Goal: Communication & Community: Answer question/provide support

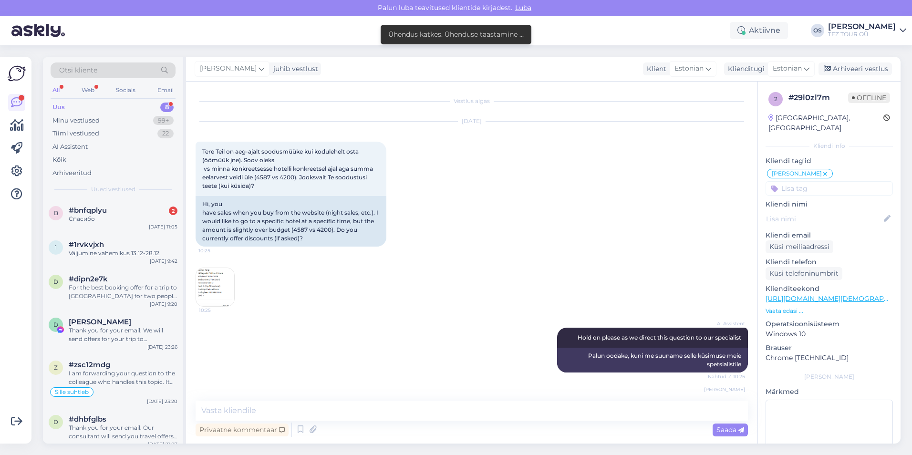
scroll to position [1037, 0]
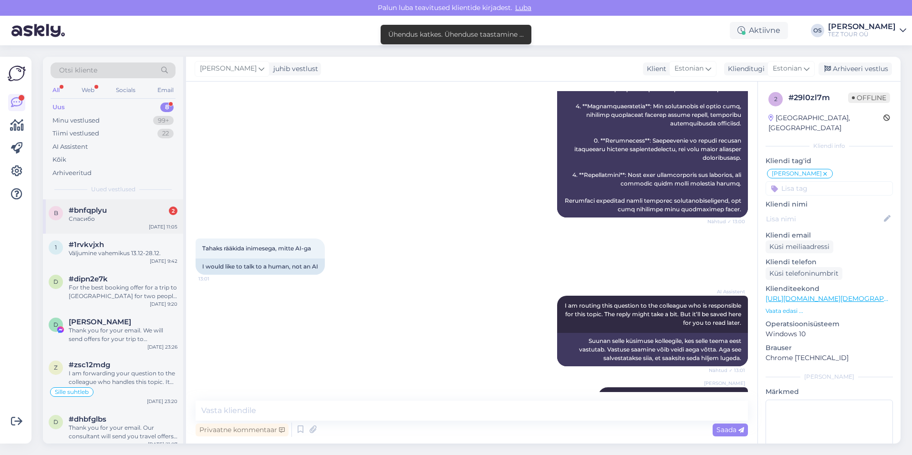
click at [126, 210] on div "#bnfqplyu 2" at bounding box center [123, 210] width 109 height 9
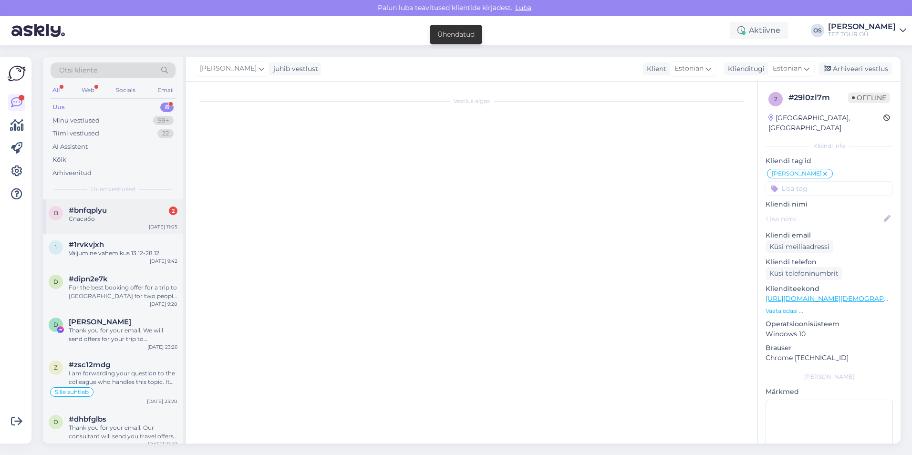
click at [126, 215] on div "Спасибо" at bounding box center [123, 219] width 109 height 9
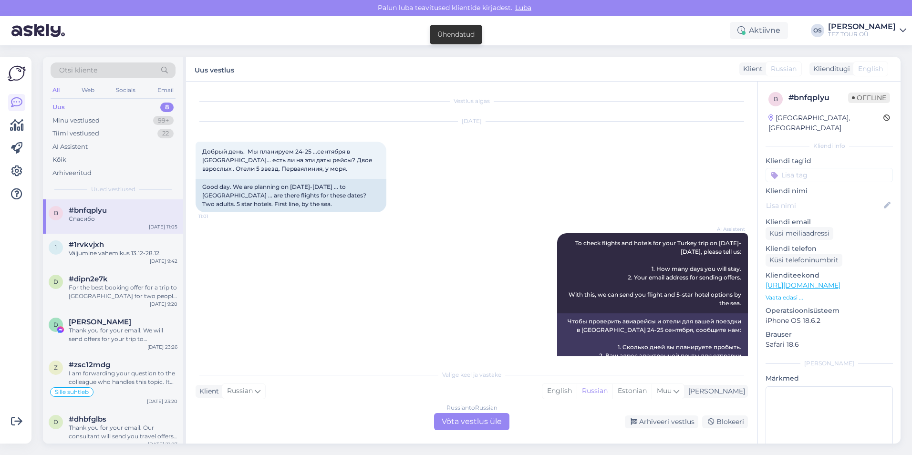
scroll to position [456, 0]
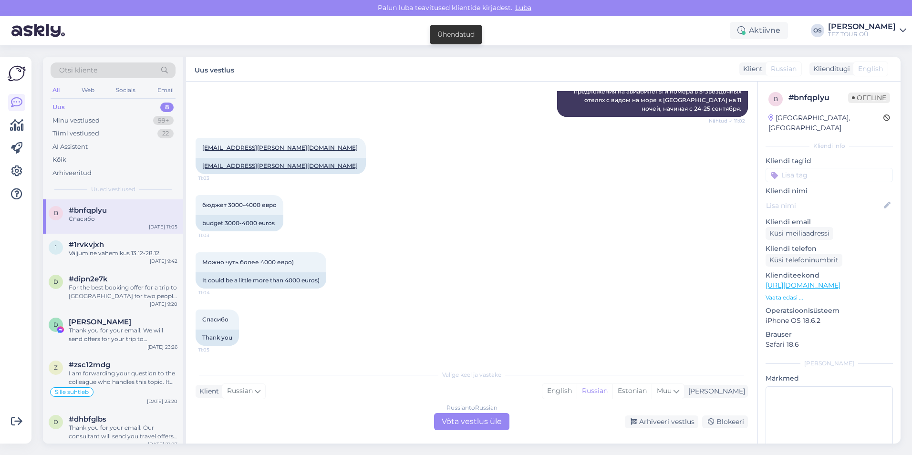
click at [86, 103] on div "Uus 8" at bounding box center [113, 107] width 125 height 13
click at [76, 102] on div "Uus 8" at bounding box center [113, 107] width 125 height 13
click at [75, 102] on div "Uus 8" at bounding box center [113, 107] width 125 height 13
click at [74, 103] on div "Uus 8" at bounding box center [113, 107] width 125 height 13
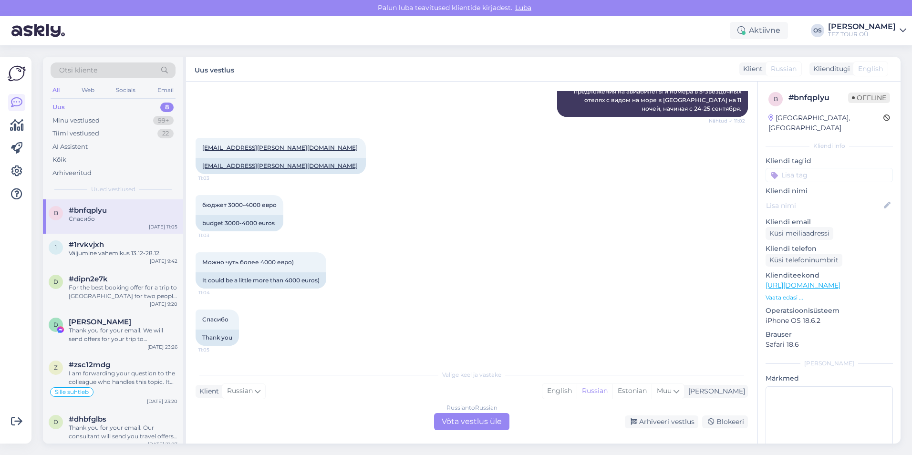
click at [74, 103] on div "Uus 8" at bounding box center [113, 107] width 125 height 13
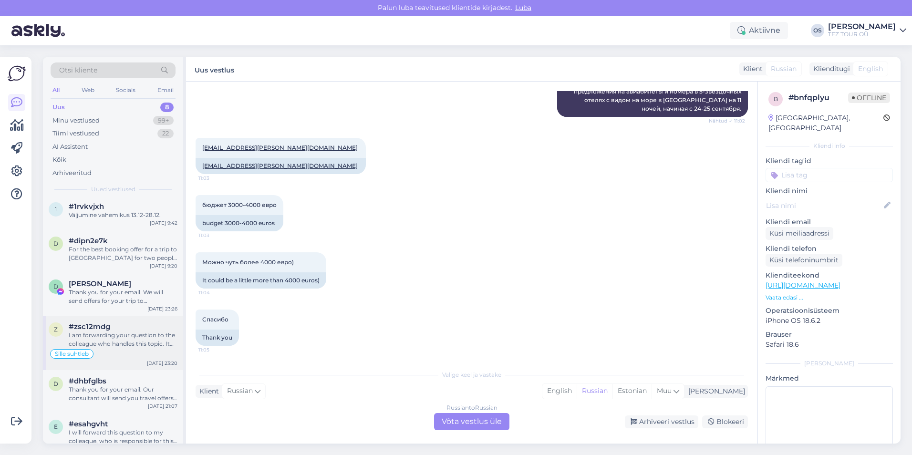
scroll to position [96, 0]
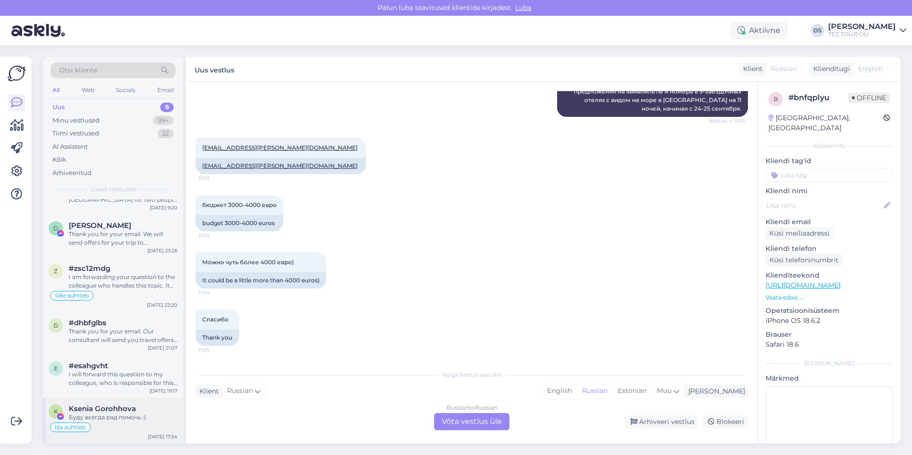
click at [126, 414] on div "Буду всегда рад помочь :)" at bounding box center [123, 417] width 109 height 9
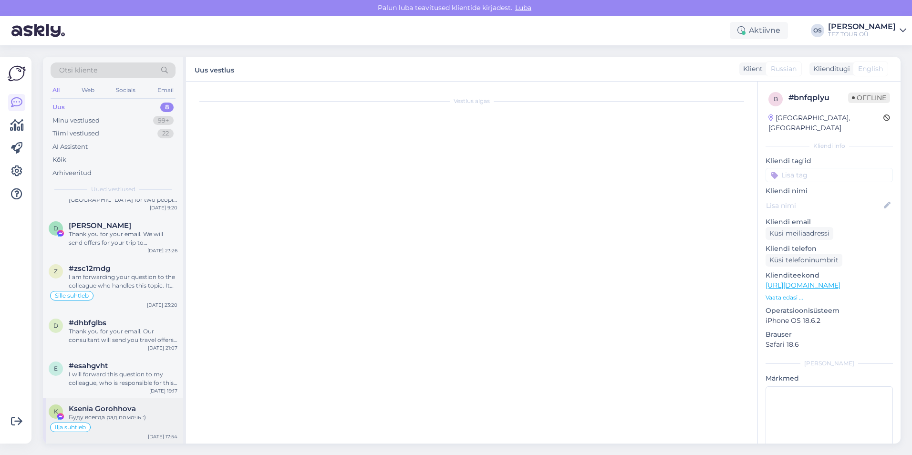
scroll to position [654, 0]
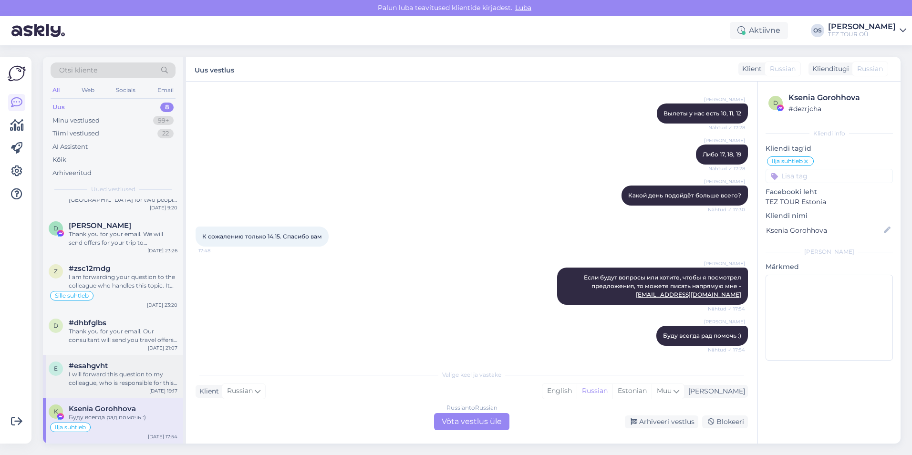
click at [132, 382] on div "I will forward this question to my colleague, who is responsible for this. The …" at bounding box center [123, 378] width 109 height 17
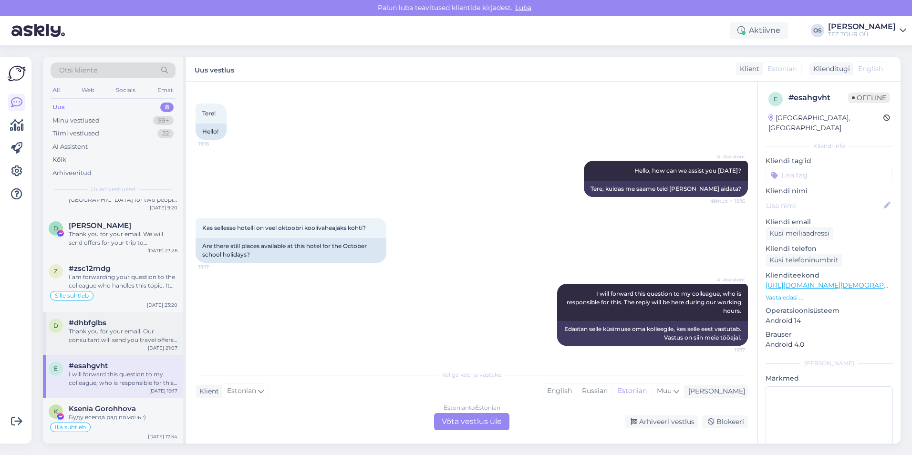
click at [110, 334] on div "Thank you for your email. Our consultant will send you travel offers for [GEOGR…" at bounding box center [123, 335] width 109 height 17
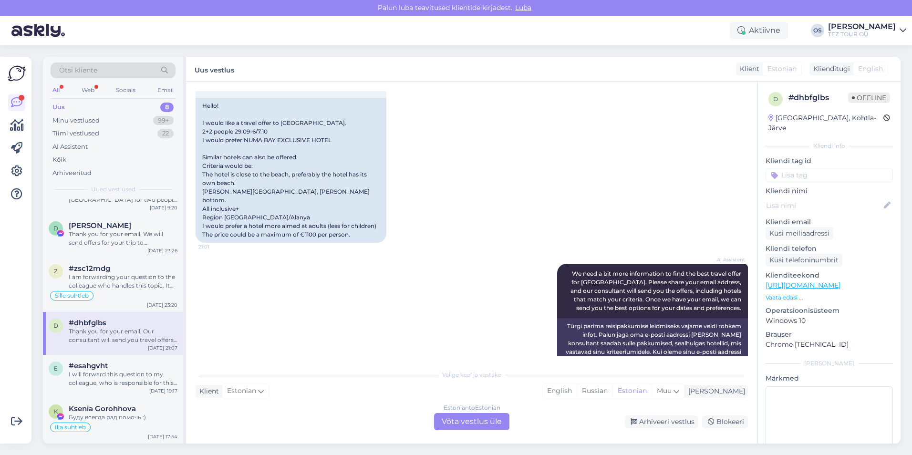
scroll to position [174, 0]
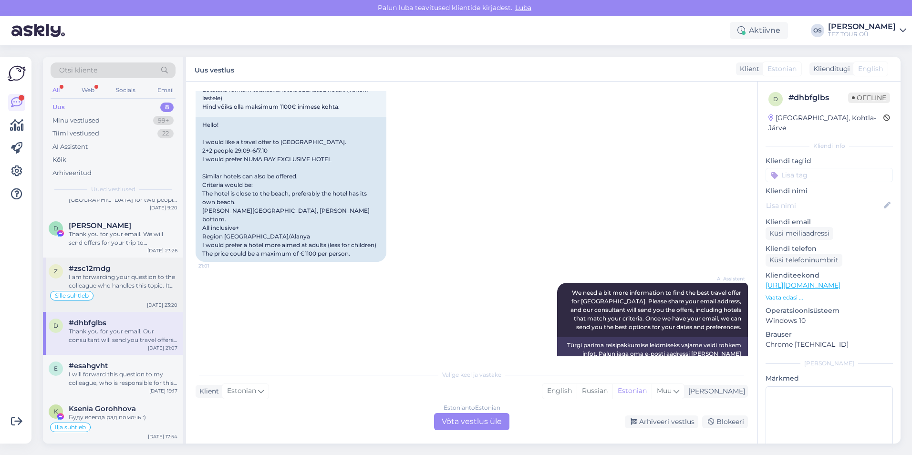
click at [112, 287] on div "I am forwarding your question to the colleague who handles this topic. It may t…" at bounding box center [123, 281] width 109 height 17
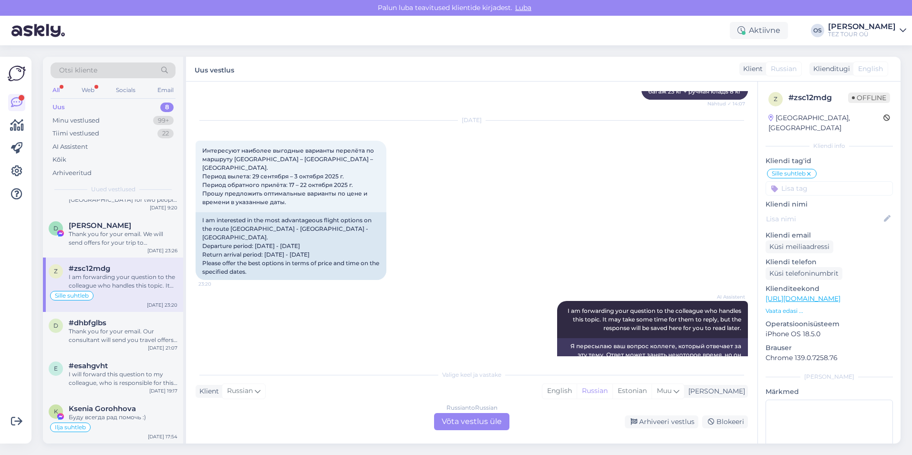
scroll to position [0, 0]
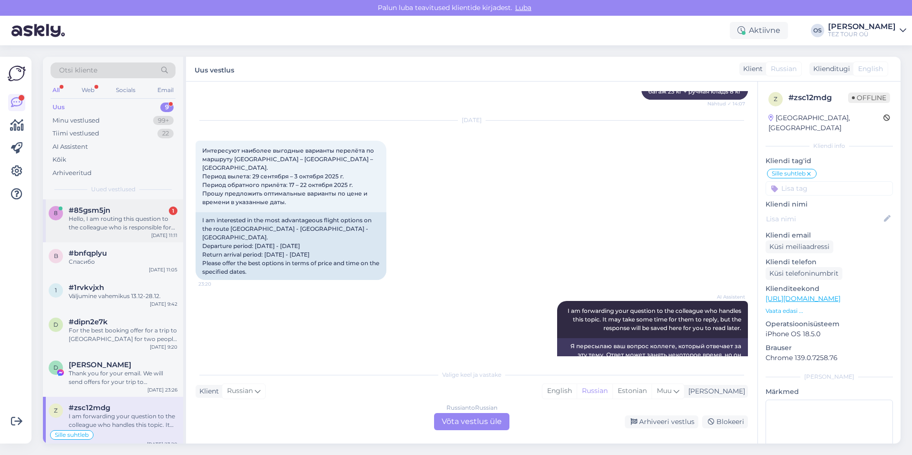
click at [126, 213] on div "#85gsm5jn 1" at bounding box center [123, 210] width 109 height 9
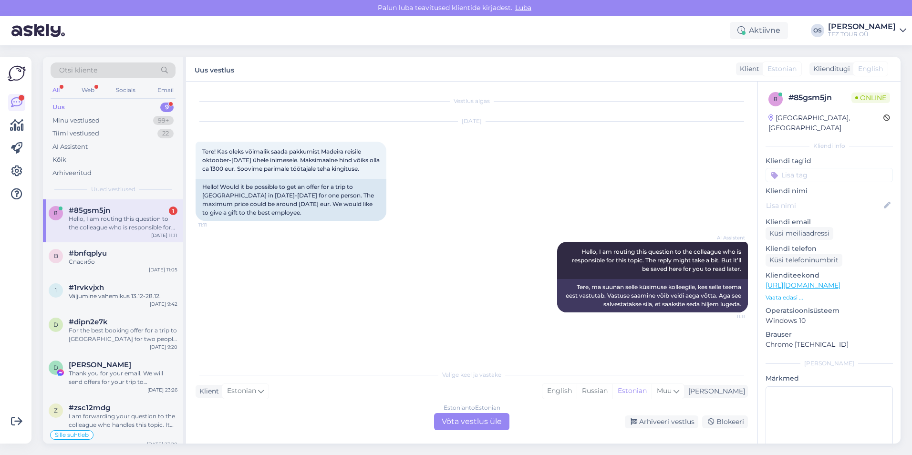
click at [126, 216] on div "Hello, I am routing this question to the colleague who is responsible for this …" at bounding box center [123, 223] width 109 height 17
click at [63, 104] on div "Uus" at bounding box center [58, 108] width 12 height 10
click at [104, 219] on div "Hello, I am routing this question to the colleague who is responsible for this …" at bounding box center [123, 223] width 109 height 17
click at [477, 423] on div "Estonian to Estonian Võta vestlus üle" at bounding box center [471, 421] width 75 height 17
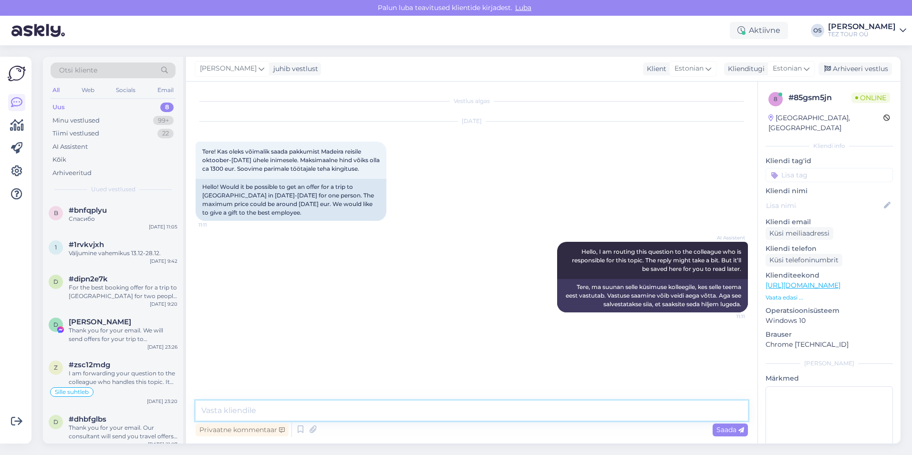
click at [251, 411] on textarea at bounding box center [472, 411] width 552 height 20
type textarea "Palun saatke oma email"
click at [134, 217] on div at bounding box center [123, 219] width 109 height 9
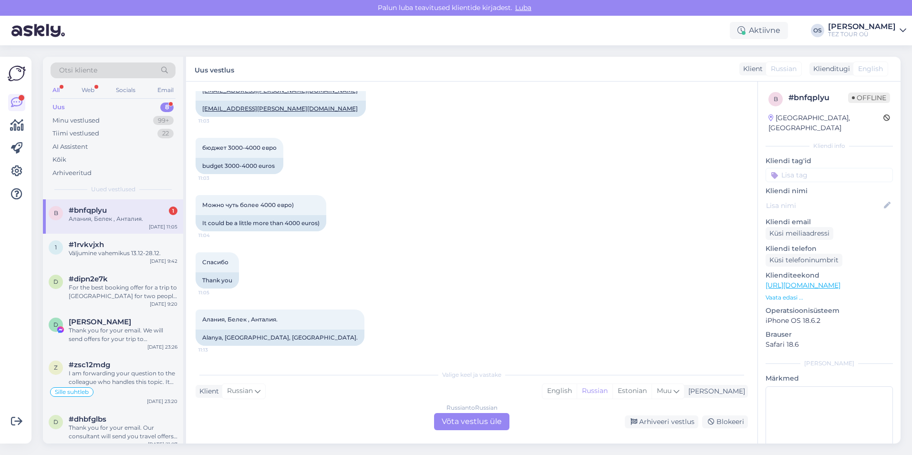
scroll to position [418, 0]
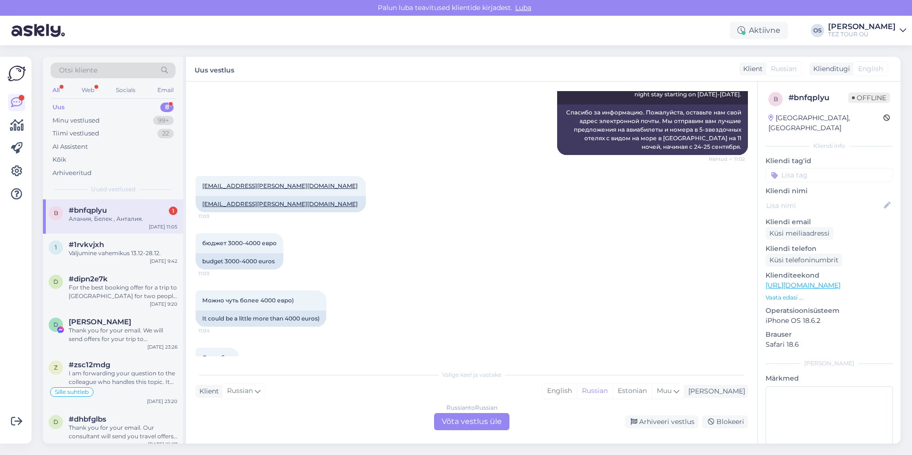
click at [117, 215] on div "Алания, Белек , Анталия." at bounding box center [123, 219] width 109 height 9
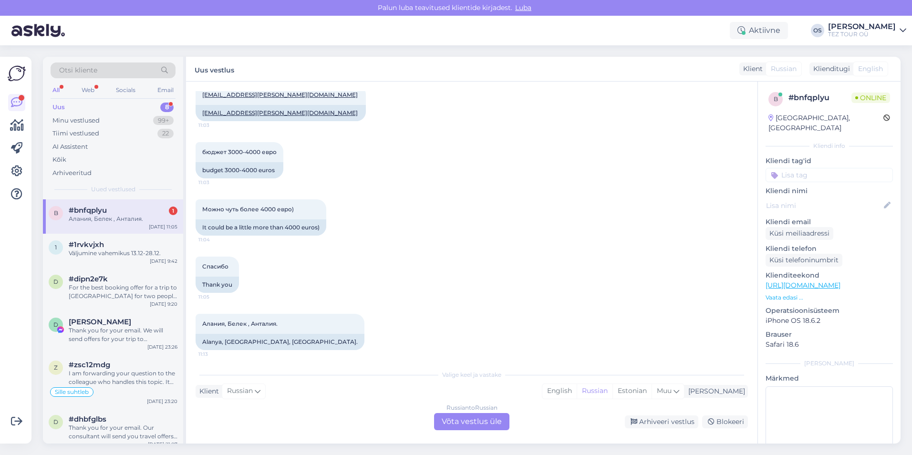
scroll to position [513, 0]
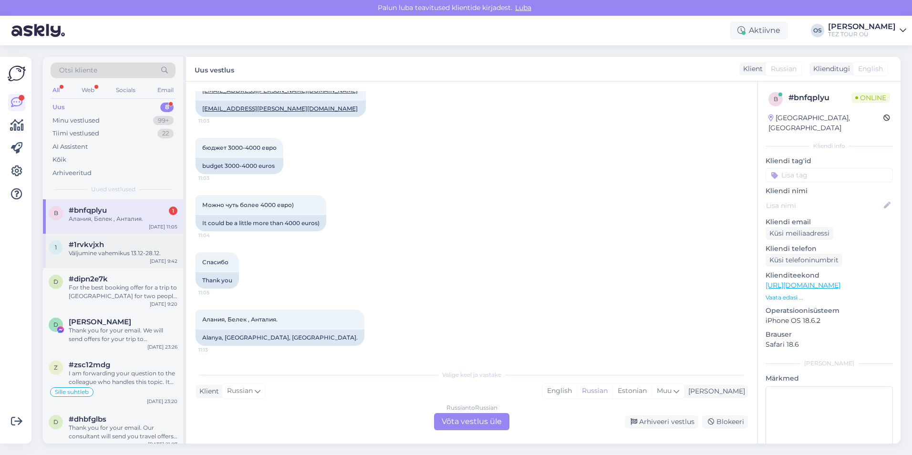
click at [148, 251] on div "Väljumine vahemikus 13.12-28.12." at bounding box center [123, 253] width 109 height 9
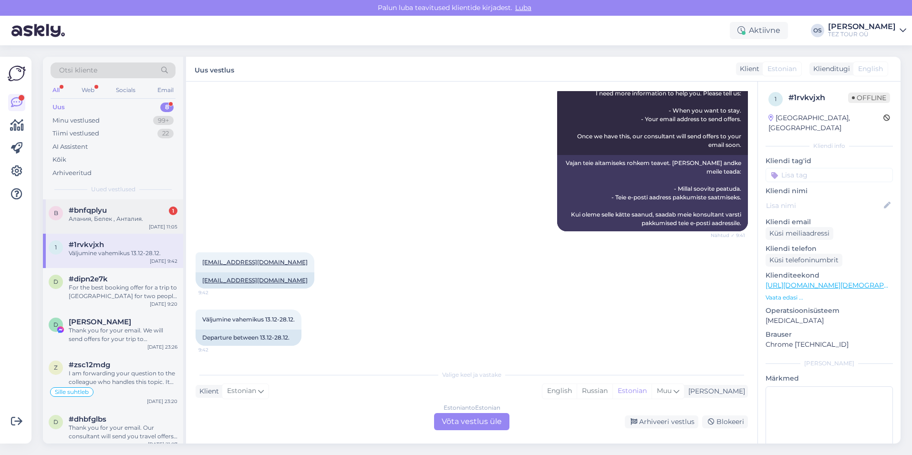
click at [108, 213] on div "#bnfqplyu 1" at bounding box center [123, 210] width 109 height 9
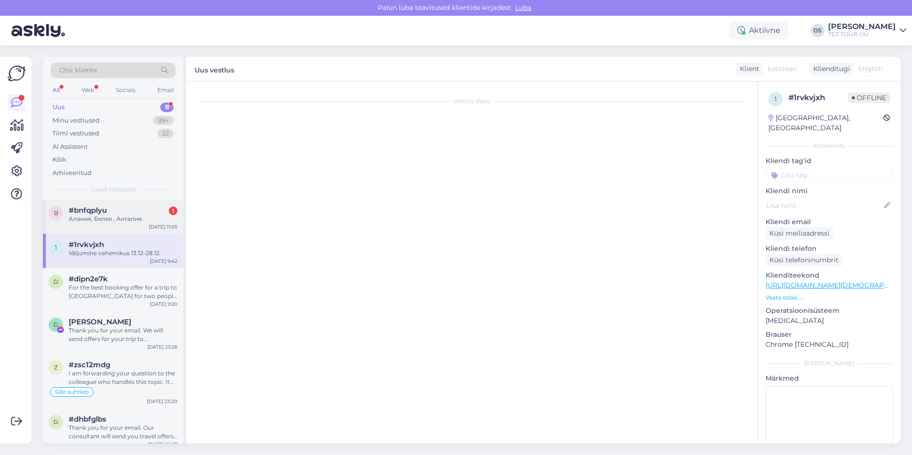
scroll to position [513, 0]
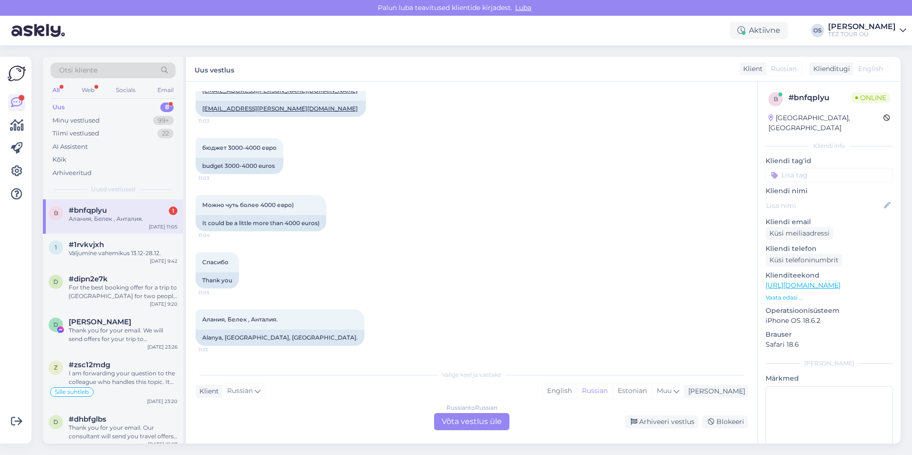
click at [66, 105] on div "Uus 8" at bounding box center [113, 107] width 125 height 13
click at [121, 236] on div "1 #1rvkvjxh Väljumine vahemikus 13.12-28.12. [DATE] 9:42" at bounding box center [113, 251] width 140 height 34
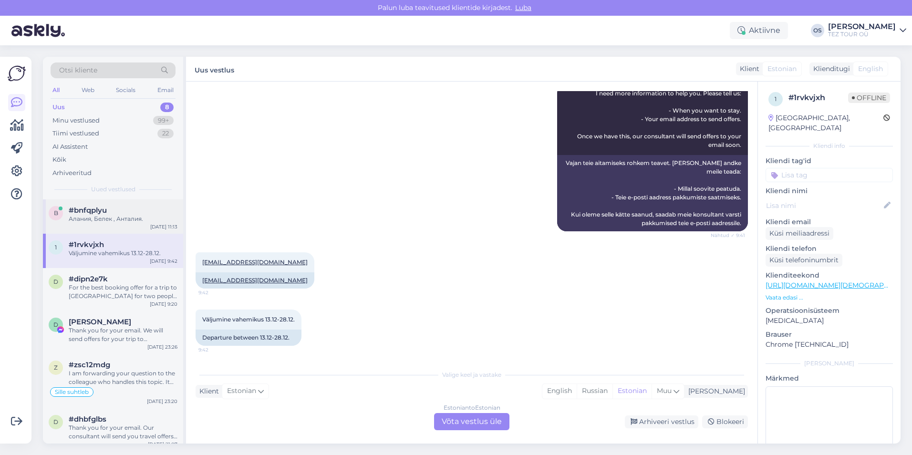
click at [126, 218] on div "Алания, Белек , Анталия." at bounding box center [123, 219] width 109 height 9
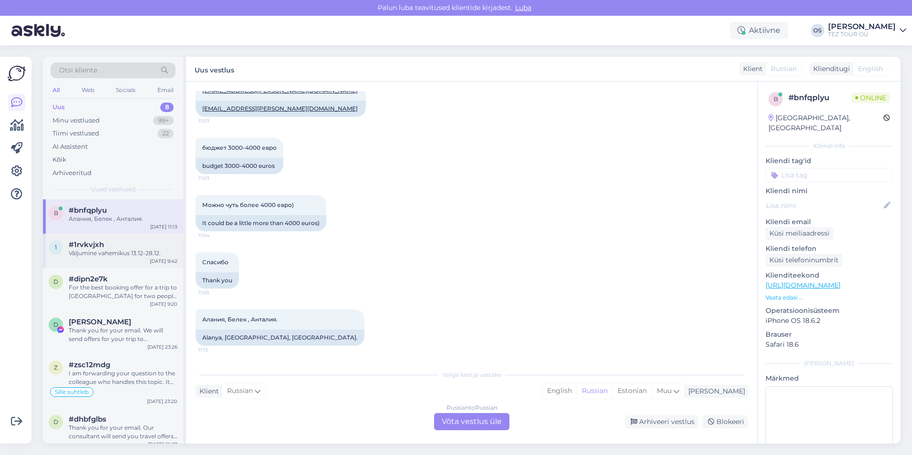
click at [114, 241] on div "#1rvkvjxh" at bounding box center [123, 244] width 109 height 9
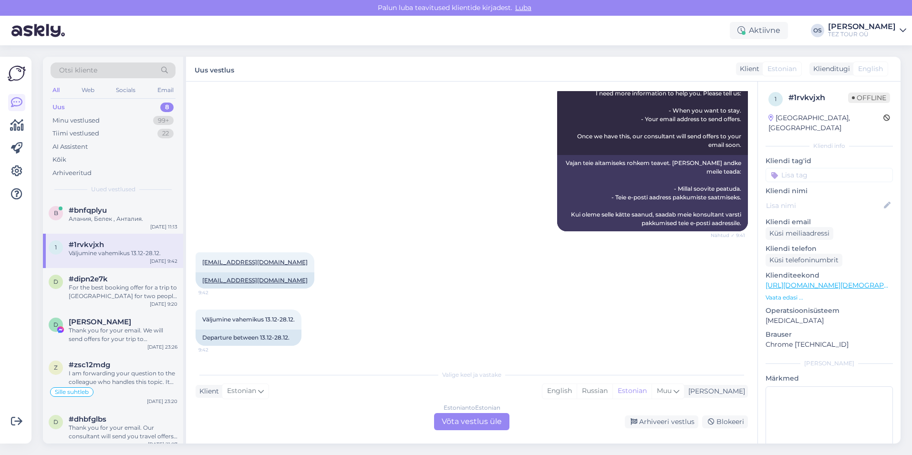
scroll to position [299, 0]
click at [99, 212] on span "#bnfqplyu" at bounding box center [88, 210] width 38 height 9
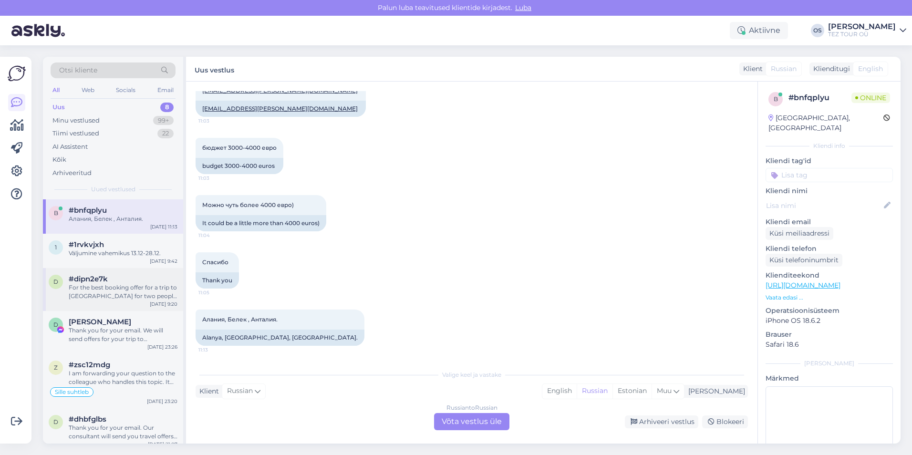
click at [98, 282] on span "#dipn2e7k" at bounding box center [88, 279] width 39 height 9
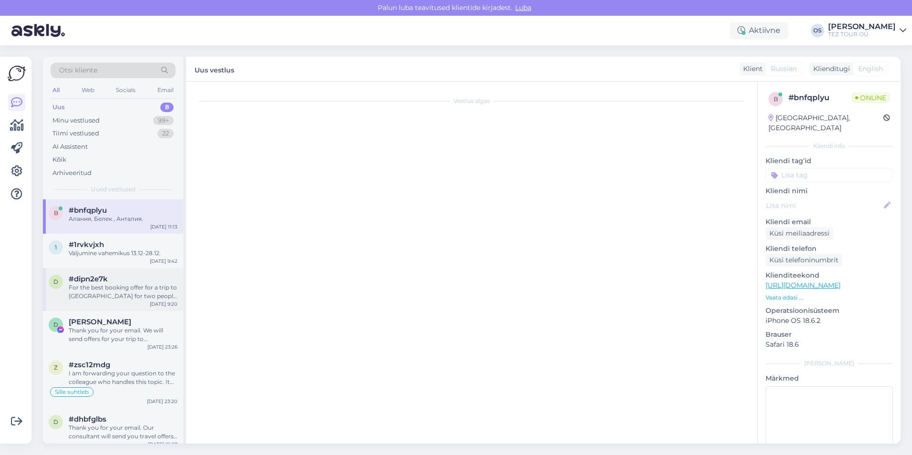
scroll to position [104, 0]
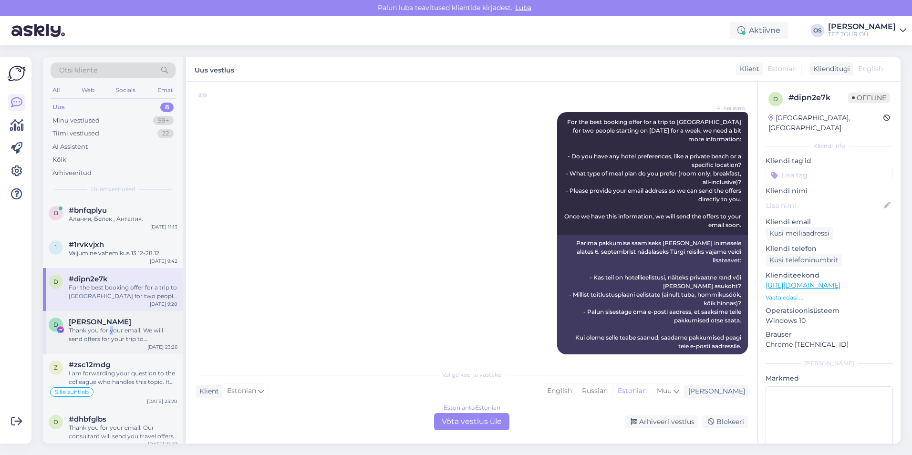
click at [111, 326] on div "Thank you for your email. We will send offers for your trip to [GEOGRAPHIC_DATA…" at bounding box center [123, 334] width 109 height 17
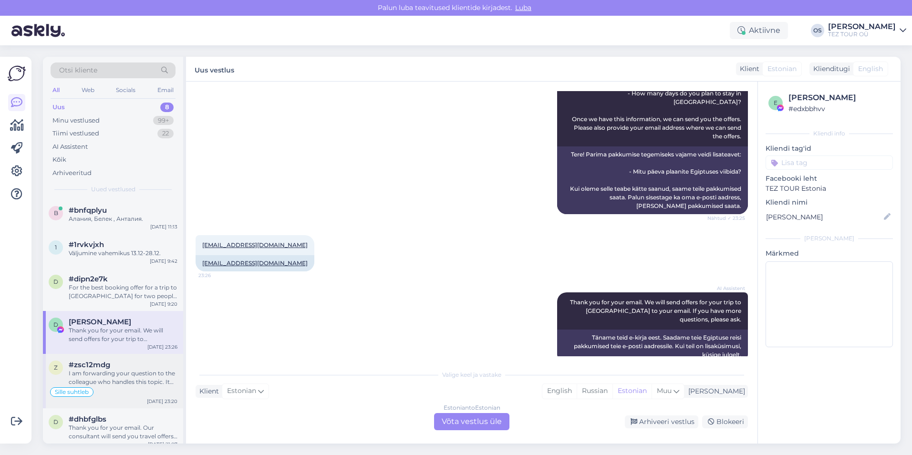
drag, startPoint x: 111, startPoint y: 326, endPoint x: 100, endPoint y: 391, distance: 65.3
click at [100, 391] on div "Sille suhtleb" at bounding box center [113, 391] width 129 height 11
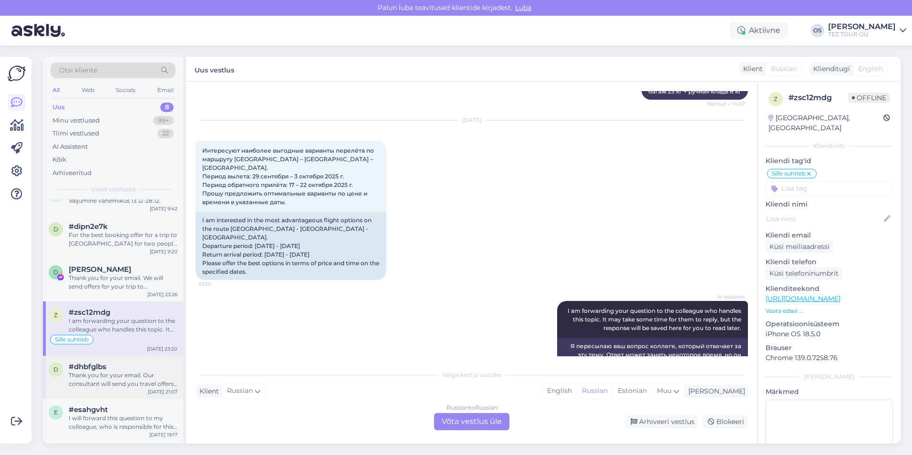
scroll to position [95, 0]
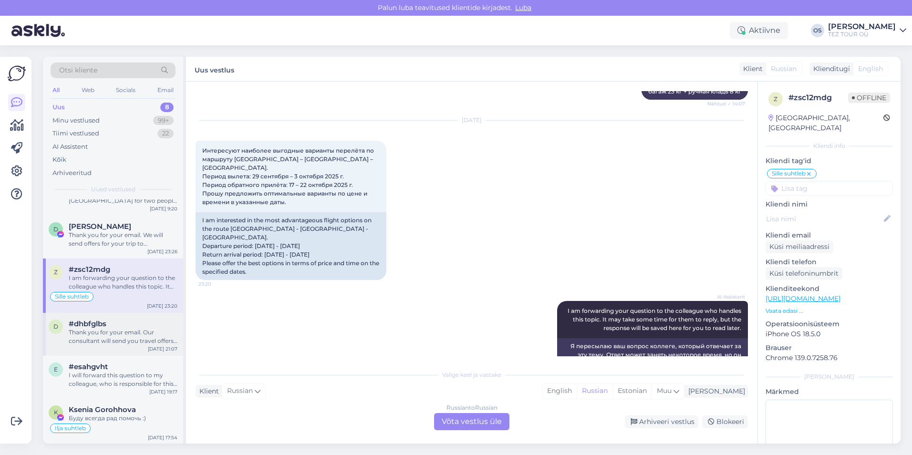
click at [91, 333] on div "Thank you for your email. Our consultant will send you travel offers for [GEOGR…" at bounding box center [123, 336] width 109 height 17
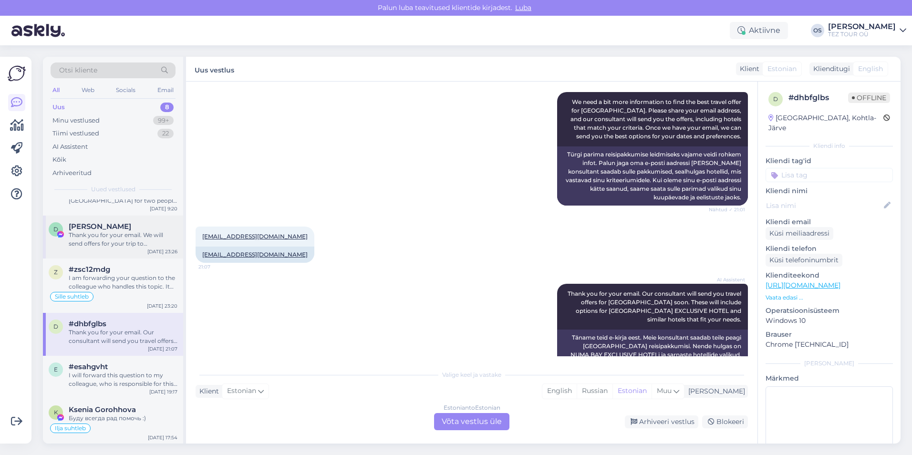
click at [115, 235] on div "Thank you for your email. We will send offers for your trip to [GEOGRAPHIC_DATA…" at bounding box center [123, 239] width 109 height 17
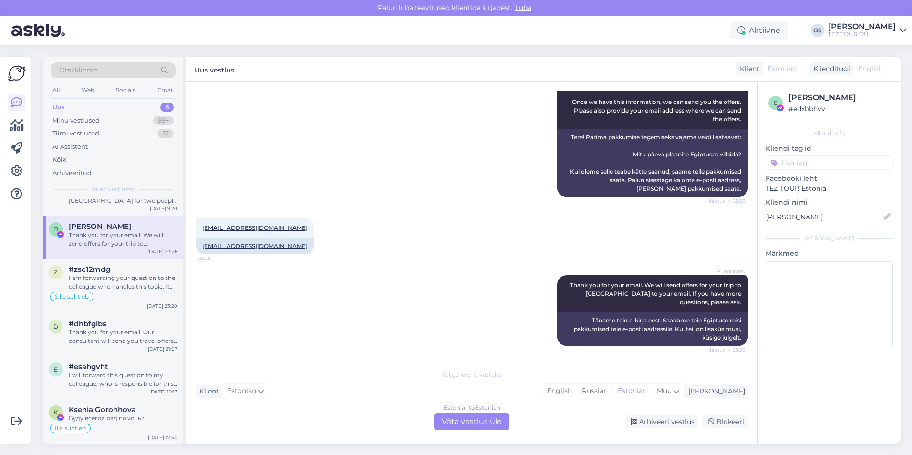
scroll to position [134, 0]
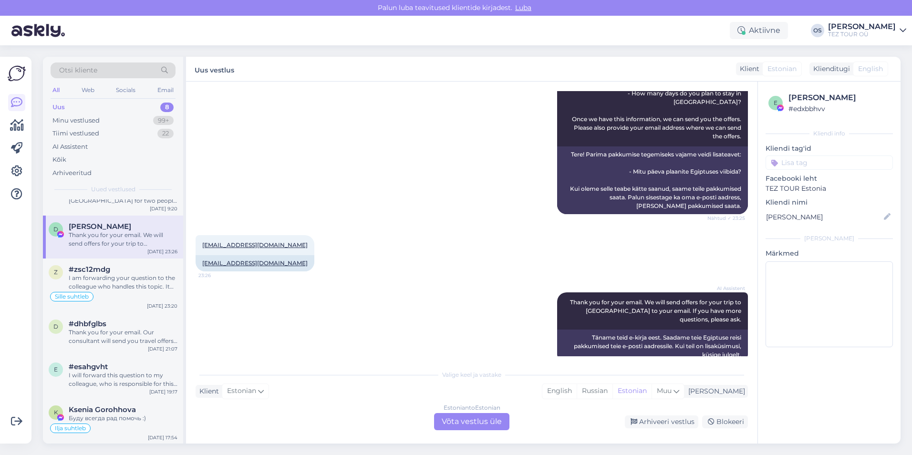
click at [93, 103] on div "Uus 8" at bounding box center [113, 107] width 125 height 13
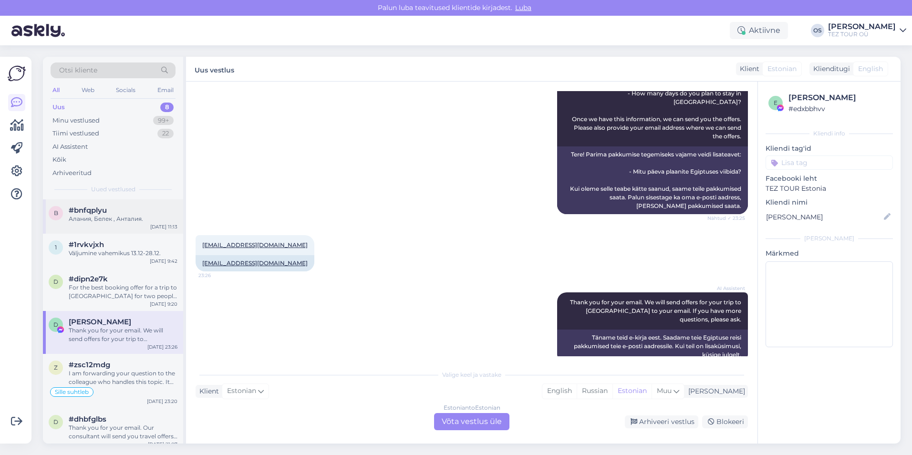
click at [125, 217] on div "Алания, Белек , Анталия." at bounding box center [123, 219] width 109 height 9
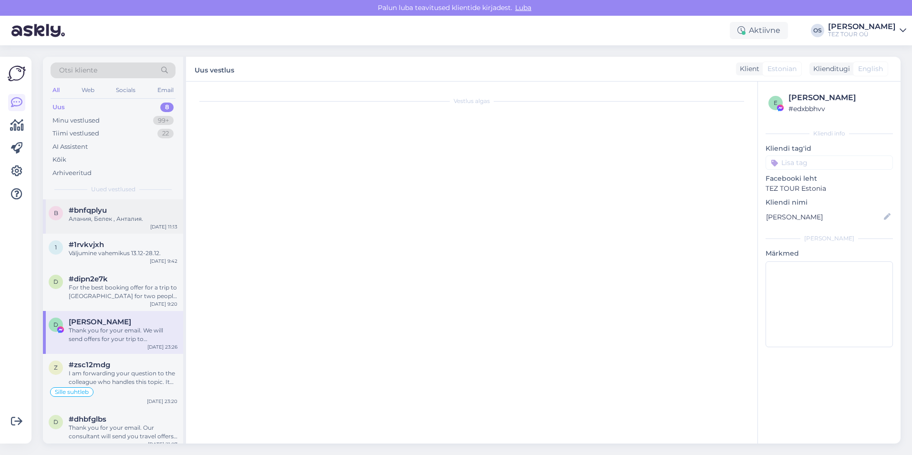
scroll to position [513, 0]
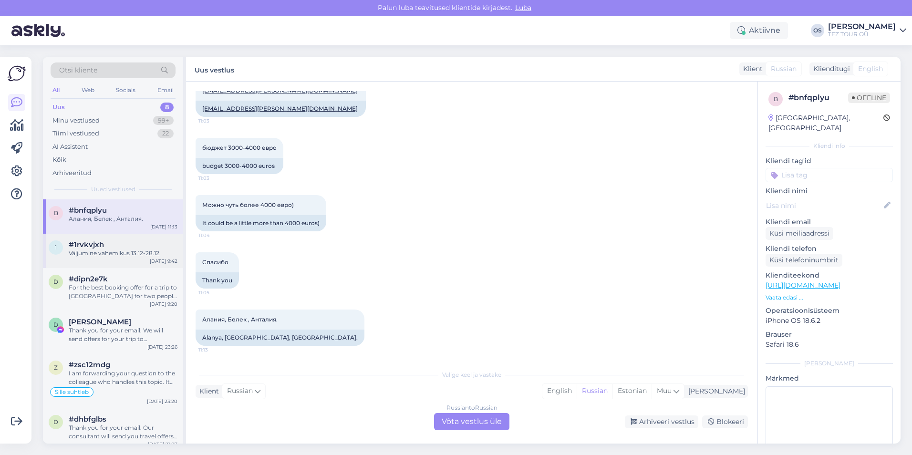
click at [102, 247] on span "#1rvkvjxh" at bounding box center [86, 244] width 35 height 9
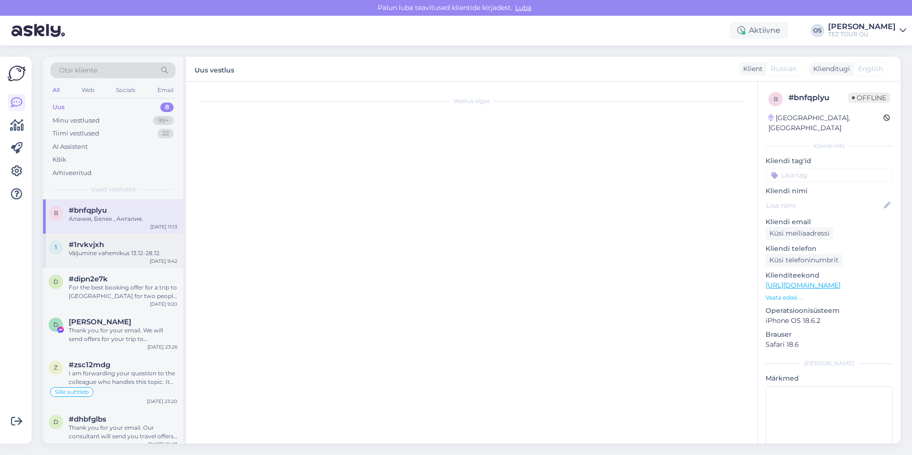
scroll to position [299, 0]
